Goal: Information Seeking & Learning: Understand process/instructions

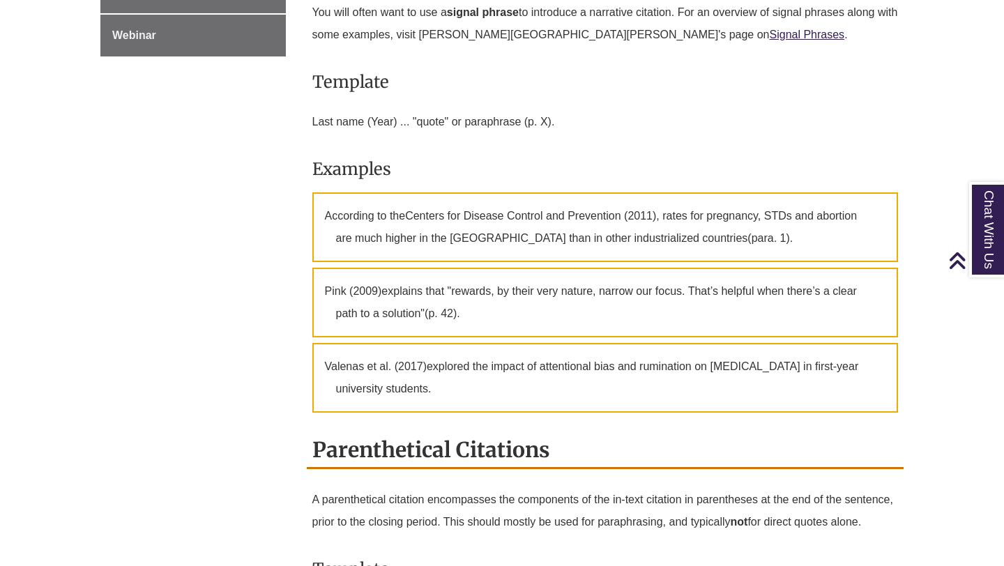
scroll to position [1004, 0]
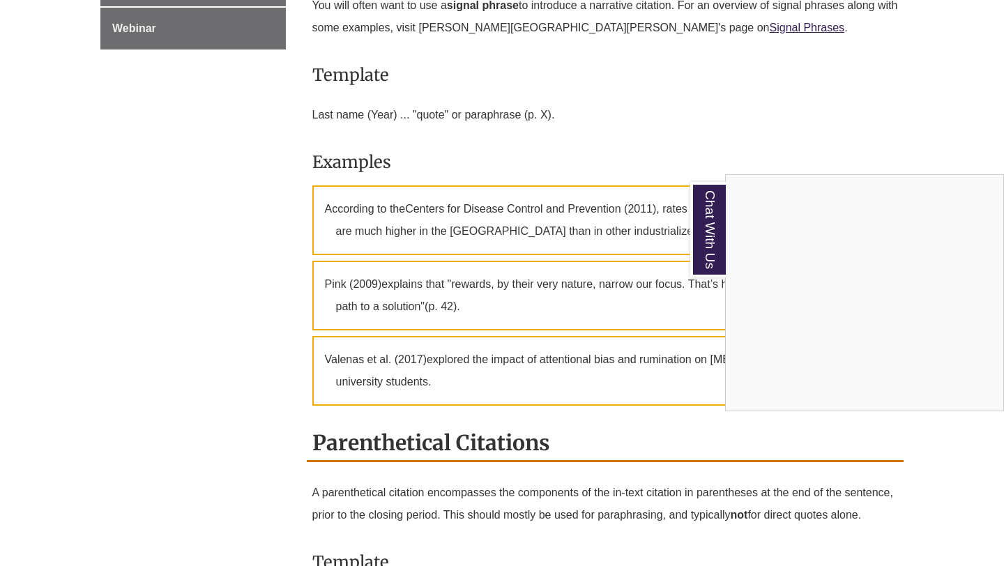
click at [816, 109] on div "Chat With Us" at bounding box center [502, 283] width 1004 height 566
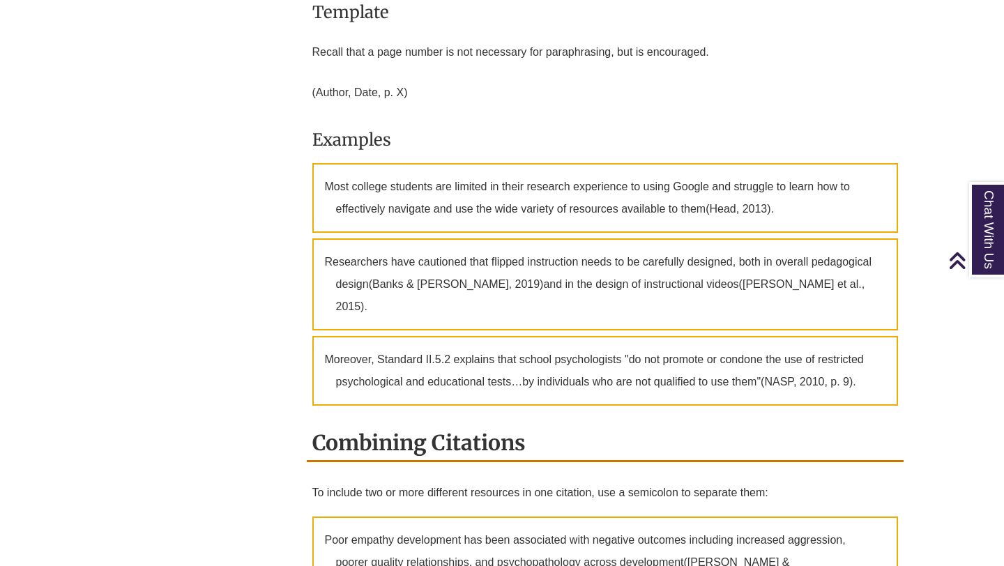
scroll to position [1561, 0]
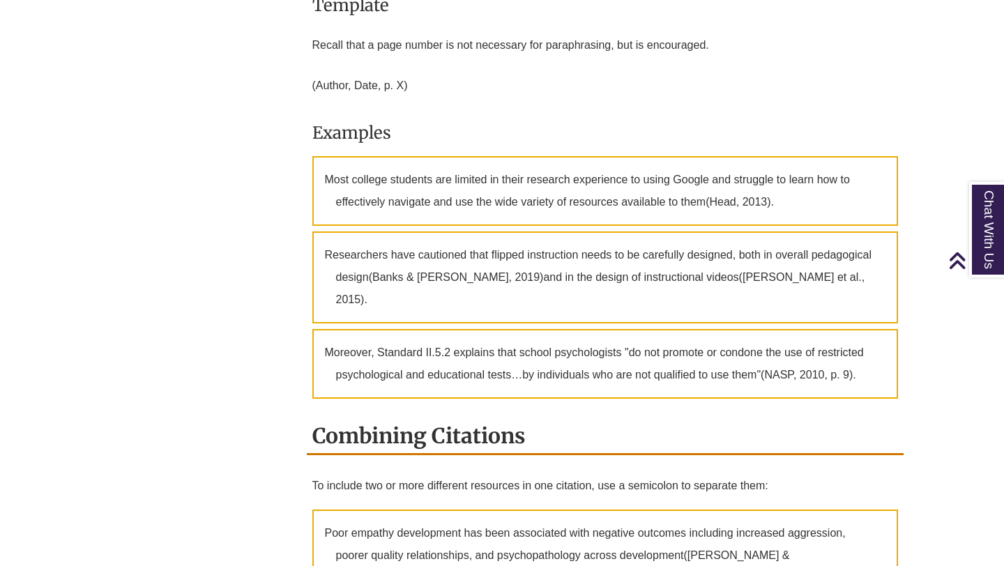
click at [775, 342] on p "Moreover, Standard II.5.2 explains that school psychologists "do not promote or…" at bounding box center [605, 364] width 586 height 70
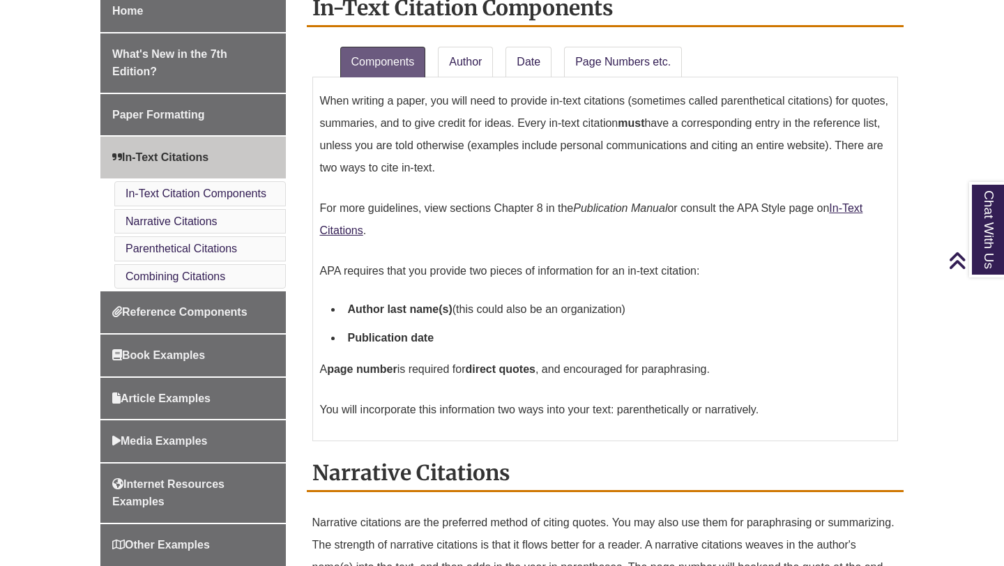
scroll to position [376, 0]
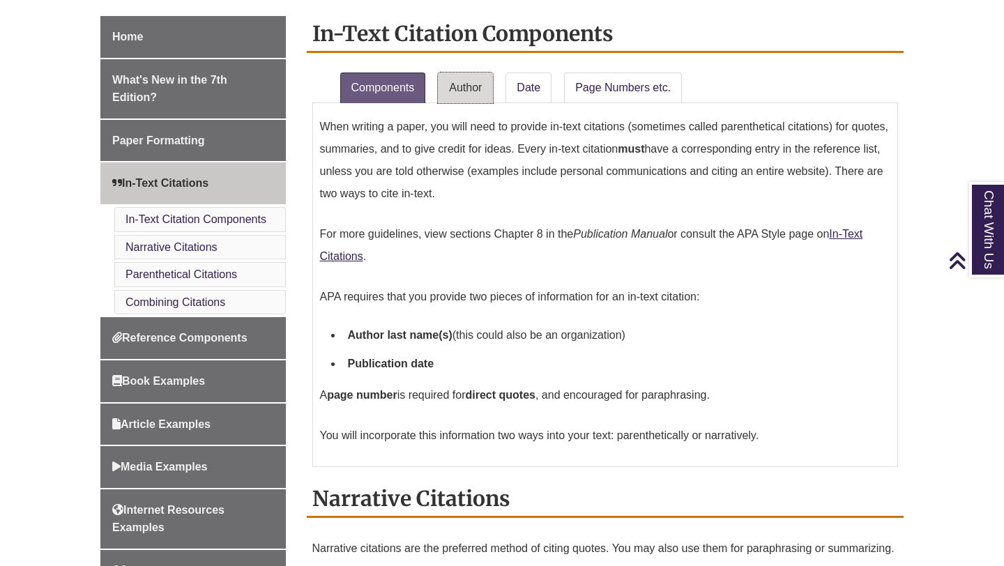
click at [471, 91] on link "Author" at bounding box center [465, 88] width 55 height 31
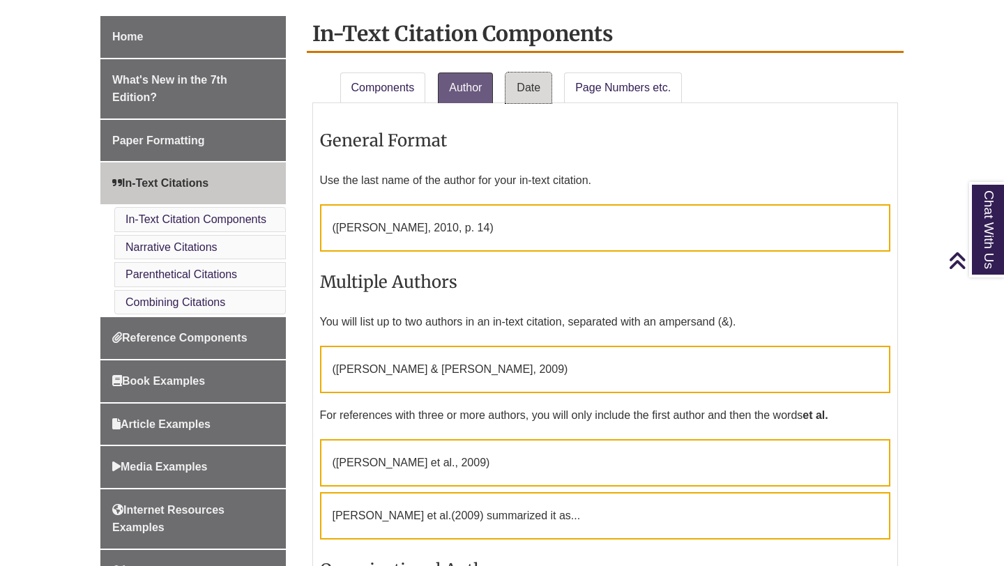
click at [535, 86] on link "Date" at bounding box center [529, 88] width 46 height 31
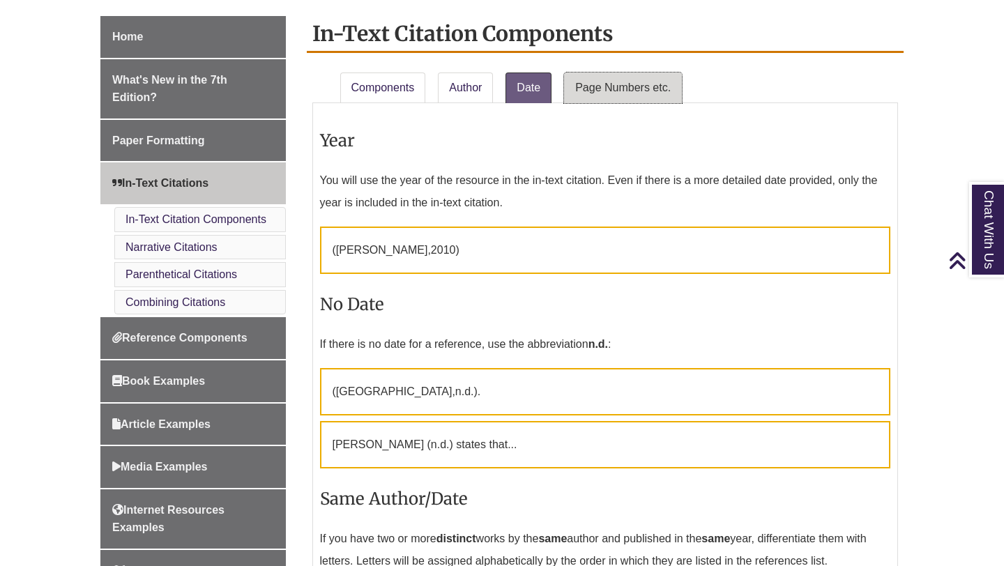
click at [588, 87] on link "Page Numbers etc." at bounding box center [623, 88] width 118 height 31
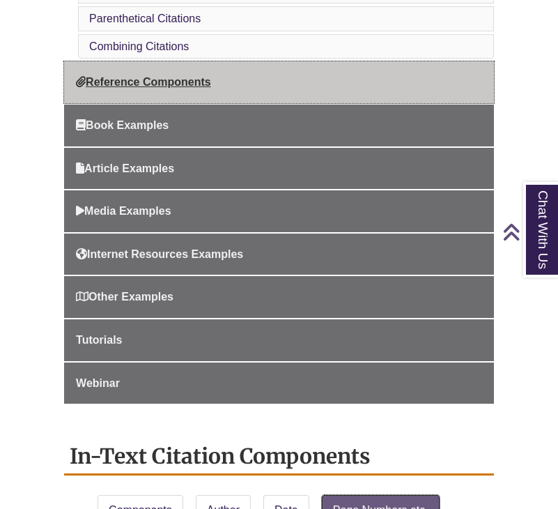
scroll to position [582, 0]
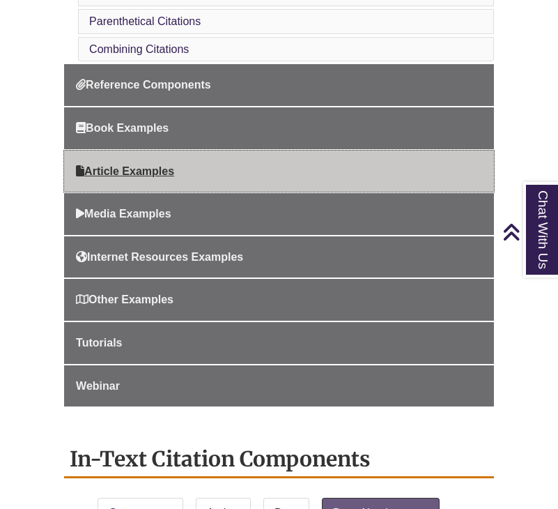
click at [139, 170] on span "Article Examples" at bounding box center [125, 171] width 98 height 12
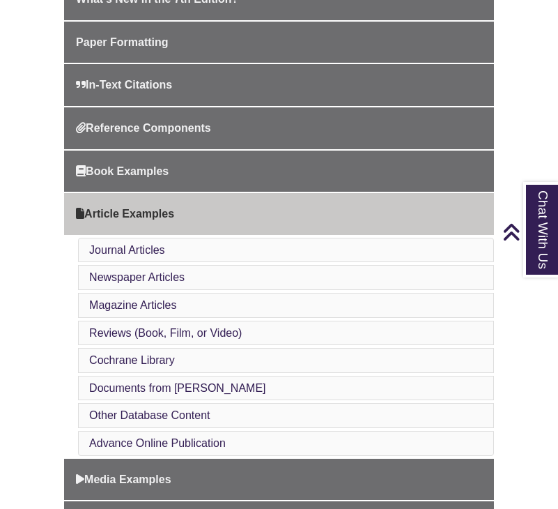
scroll to position [458, 0]
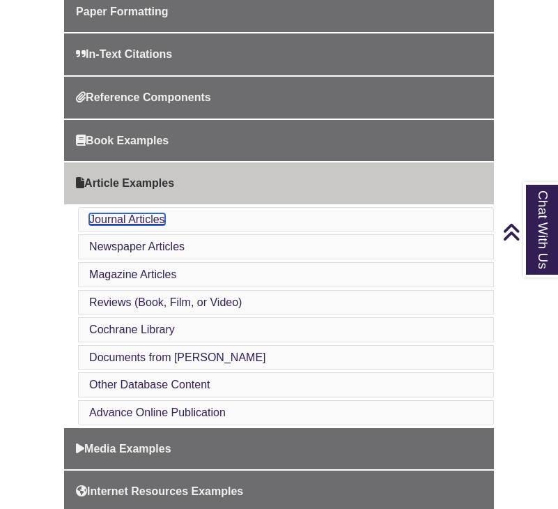
click at [130, 221] on link "Journal Articles" at bounding box center [127, 219] width 76 height 12
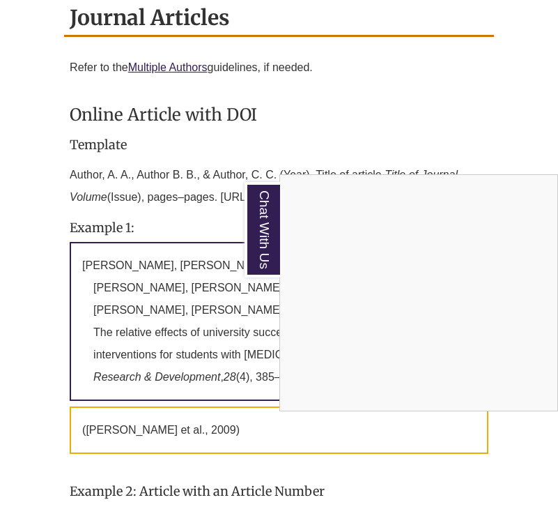
click at [327, 88] on div "Chat With Us" at bounding box center [279, 254] width 558 height 509
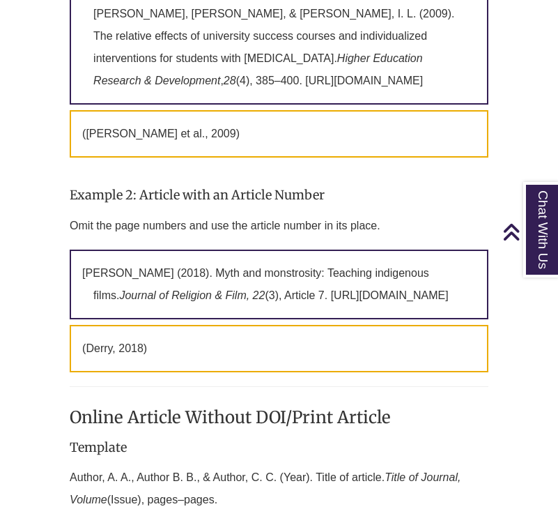
scroll to position [1431, 0]
